Goal: Task Accomplishment & Management: Use online tool/utility

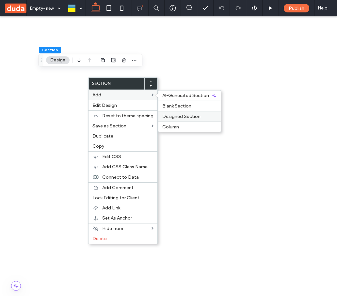
click at [202, 119] on label "Designed Section" at bounding box center [189, 117] width 55 height 6
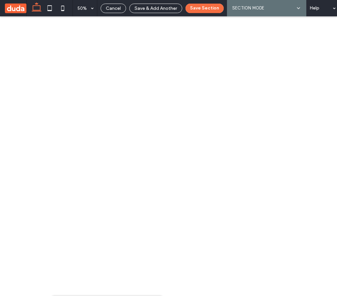
scroll to position [14, 0]
click at [118, 7] on span "Cancel" at bounding box center [113, 9] width 15 height 6
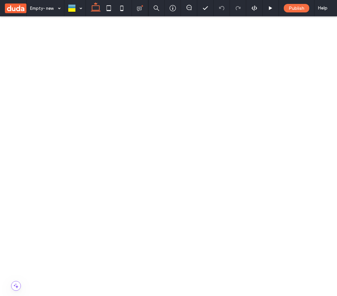
click at [112, 8] on icon at bounding box center [108, 8] width 13 height 13
click at [95, 8] on icon at bounding box center [95, 8] width 13 height 13
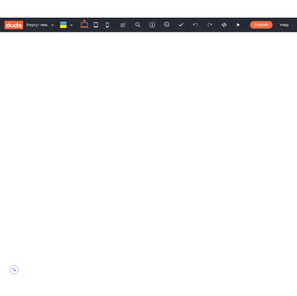
scroll to position [0, 7]
